Goal: Task Accomplishment & Management: Manage account settings

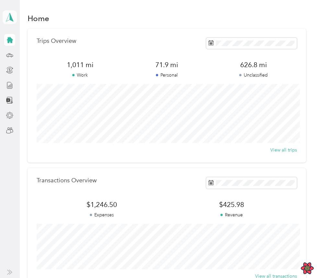
click at [12, 17] on icon at bounding box center [10, 17] width 10 height 9
click at [22, 47] on div "You’re signed in as [EMAIL_ADDRESS][DOMAIN_NAME] Team dashboard Personal dashbo…" at bounding box center [71, 60] width 136 height 66
click at [10, 27] on div "[PERSON_NAME] Personal dashboard" at bounding box center [10, 17] width 14 height 23
click at [23, 51] on div "Team dashboard" at bounding box center [25, 53] width 35 height 7
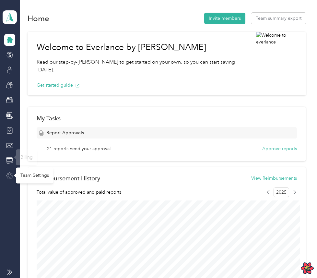
click at [9, 175] on icon at bounding box center [9, 175] width 7 height 7
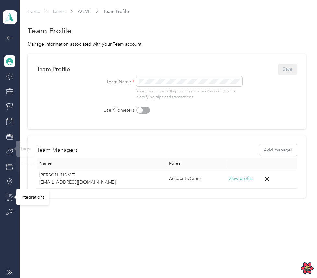
click at [8, 198] on icon at bounding box center [9, 196] width 7 height 7
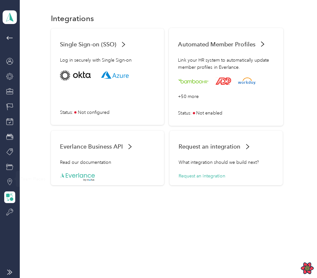
click at [240, 63] on div "Link your HR system to automatically update member profiles in Everlance." at bounding box center [226, 63] width 96 height 14
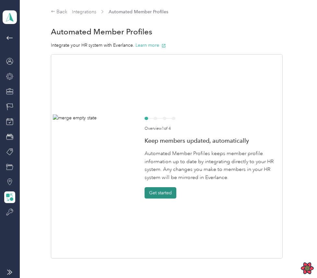
click at [168, 189] on button "Get started" at bounding box center [161, 192] width 32 height 11
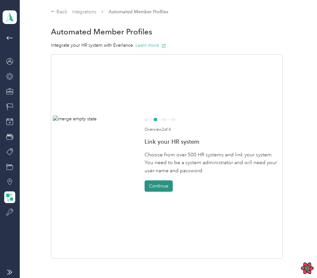
click at [168, 189] on button "Continue" at bounding box center [159, 185] width 28 height 11
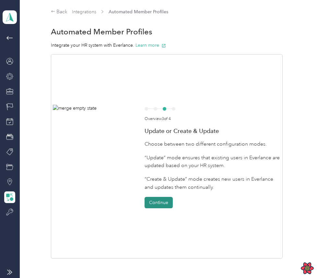
click at [168, 189] on div "“Create & Update” mode creates new users in Everlance and updates them continua…" at bounding box center [213, 183] width 136 height 16
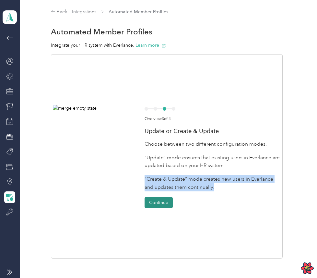
click at [161, 197] on button "Continue" at bounding box center [159, 202] width 28 height 11
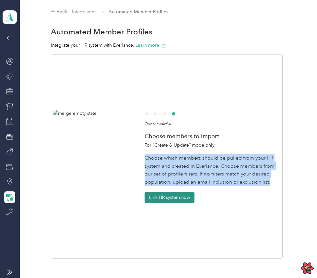
click at [169, 197] on button "Link HR system now" at bounding box center [170, 196] width 50 height 11
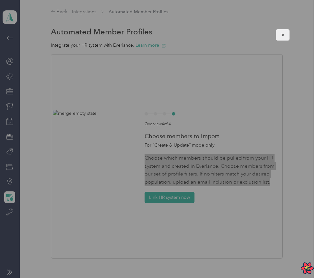
click at [284, 36] on icon "button" at bounding box center [283, 35] width 5 height 5
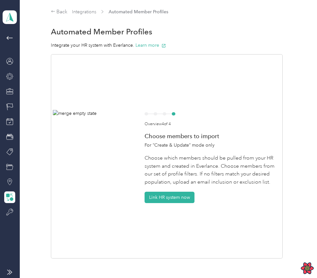
click at [235, 140] on div "Choose members to import For “Create & Update” mode only Choose which members s…" at bounding box center [213, 159] width 136 height 53
click at [185, 196] on button "Link HR system now" at bounding box center [170, 196] width 50 height 11
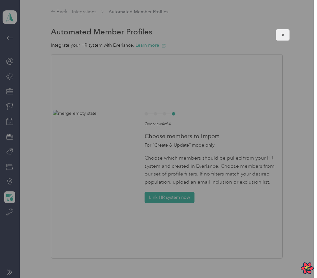
click at [280, 37] on button "button" at bounding box center [283, 34] width 14 height 11
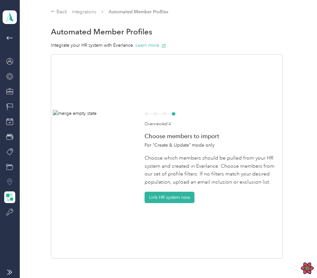
click at [11, 185] on icon at bounding box center [9, 181] width 7 height 7
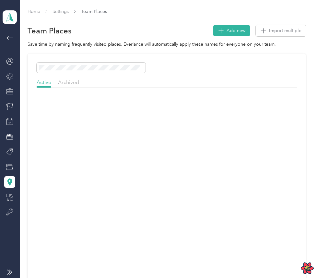
click at [10, 192] on div at bounding box center [9, 197] width 11 height 12
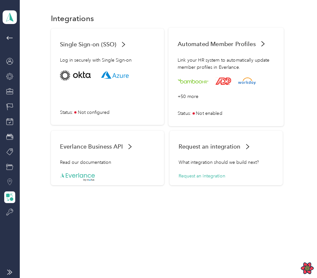
click at [210, 102] on div "+50 more Status : Not enabled" at bounding box center [226, 93] width 97 height 46
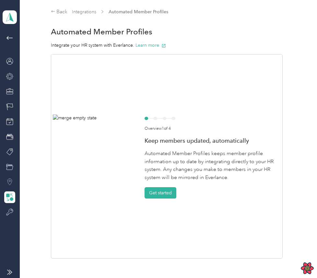
click at [157, 201] on div "Overview 1 of 4 Keep members updated, automatically Automated Member Profiles k…" at bounding box center [167, 156] width 232 height 204
click at [165, 194] on button "Get started" at bounding box center [161, 192] width 32 height 11
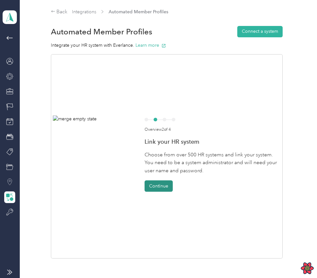
click at [167, 187] on button "Continue" at bounding box center [159, 185] width 28 height 11
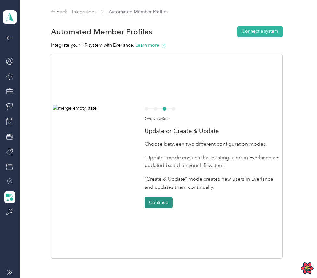
click at [162, 203] on button "Continue" at bounding box center [159, 202] width 28 height 11
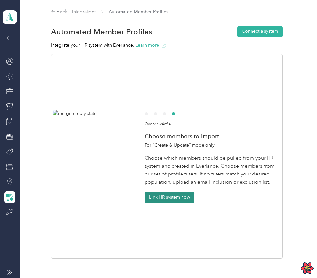
click at [169, 196] on button "Link HR system now" at bounding box center [170, 196] width 50 height 11
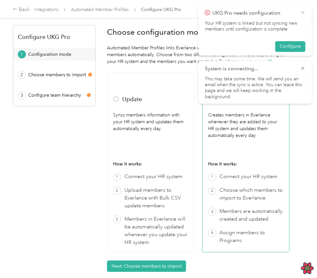
click at [304, 12] on icon at bounding box center [302, 13] width 5 height 6
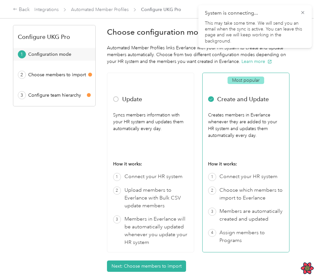
click at [304, 12] on icon at bounding box center [302, 13] width 5 height 6
